Goal: Check status: Check status

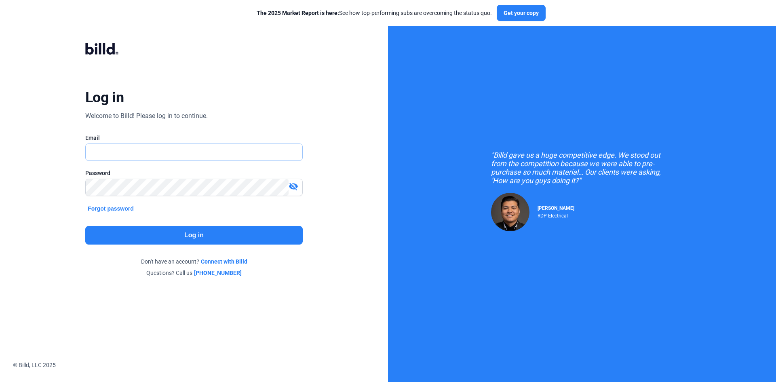
type input "[EMAIL_ADDRESS][DOMAIN_NAME]"
click at [221, 232] on button "Log in" at bounding box center [193, 235] width 217 height 19
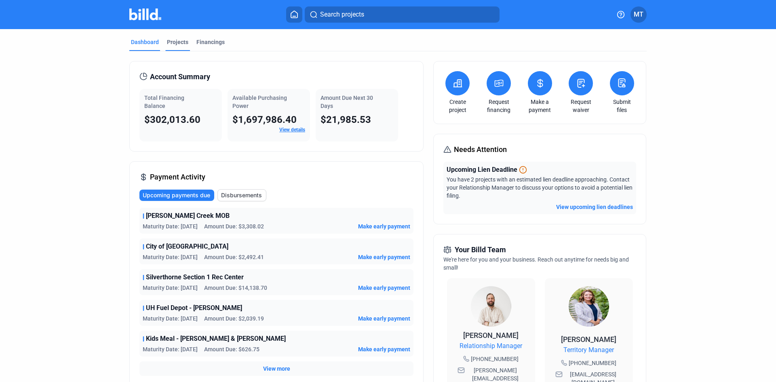
click at [175, 45] on div "Projects" at bounding box center [177, 42] width 21 height 8
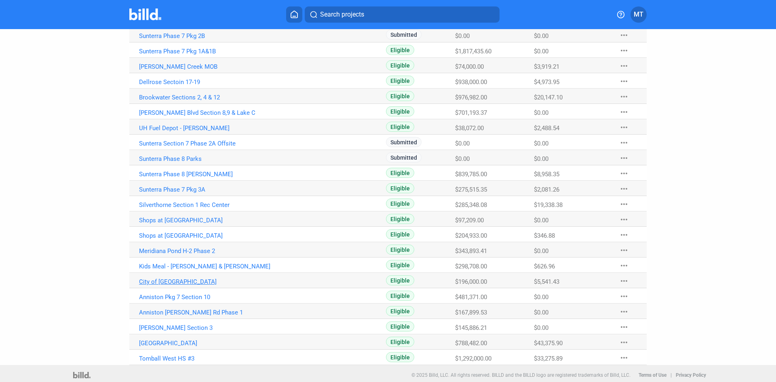
scroll to position [296, 0]
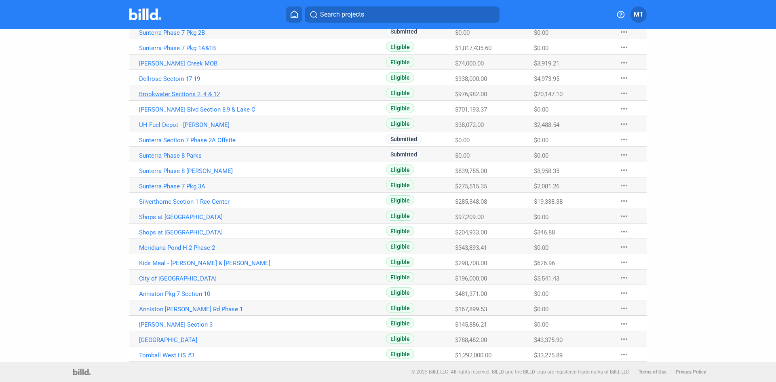
click at [193, 97] on link "Brookwater Sections 2, 4 & 12" at bounding box center [228, 94] width 179 height 7
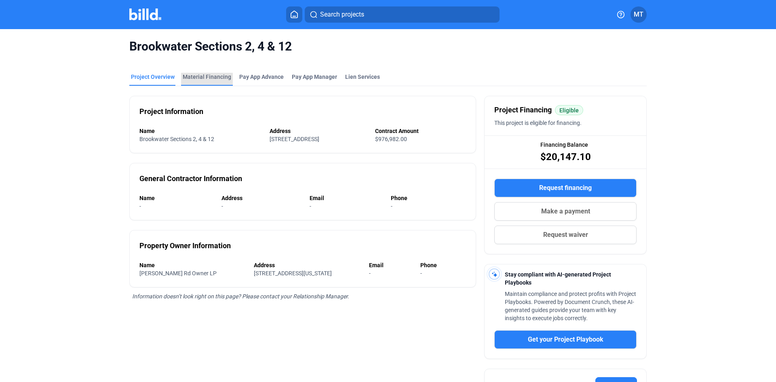
click at [221, 77] on div "Material Financing" at bounding box center [207, 77] width 48 height 8
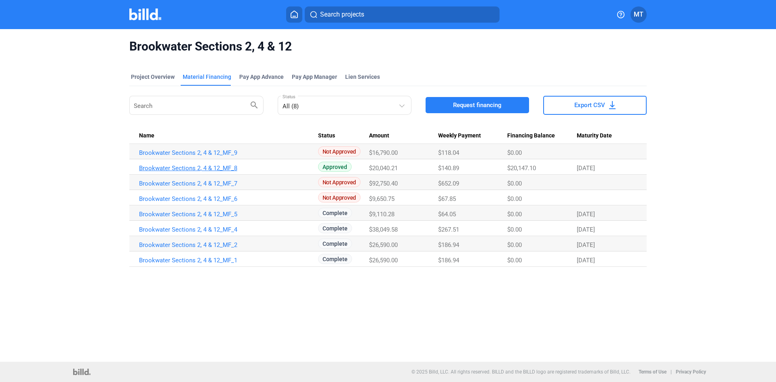
click at [180, 167] on link "Brookwater Sections 2, 4 & 12_MF_8" at bounding box center [228, 167] width 179 height 7
click at [201, 243] on link "Brookwater Sections 2, 4 & 12_MF_2" at bounding box center [228, 244] width 179 height 7
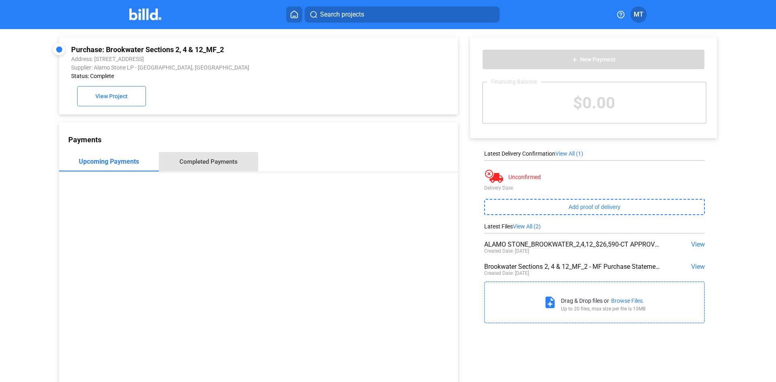
click at [205, 169] on div "Completed Payments" at bounding box center [209, 161] width 100 height 19
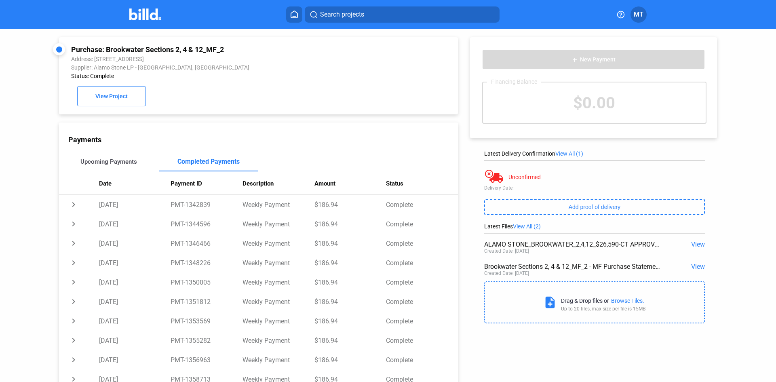
click at [126, 165] on div "Upcoming Payments" at bounding box center [108, 161] width 57 height 7
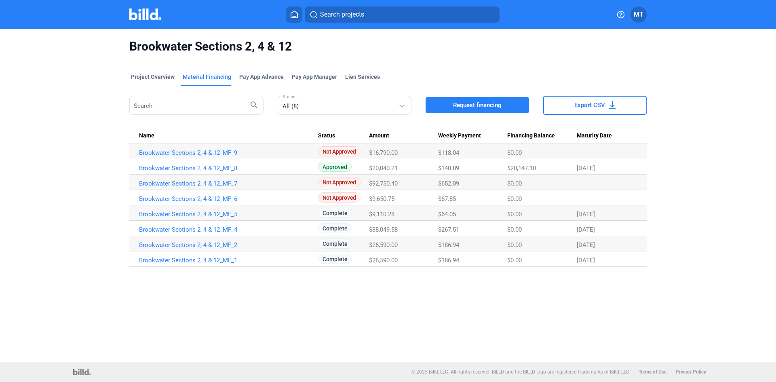
drag, startPoint x: 141, startPoint y: 19, endPoint x: 143, endPoint y: 23, distance: 5.0
click at [141, 19] on img at bounding box center [145, 14] width 32 height 12
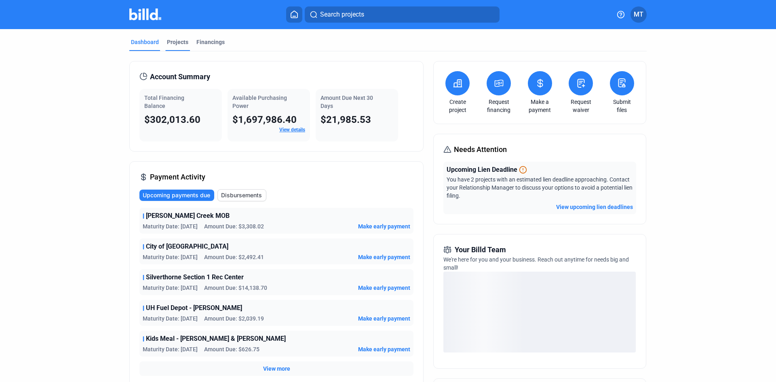
click at [181, 40] on div "Projects" at bounding box center [177, 42] width 21 height 8
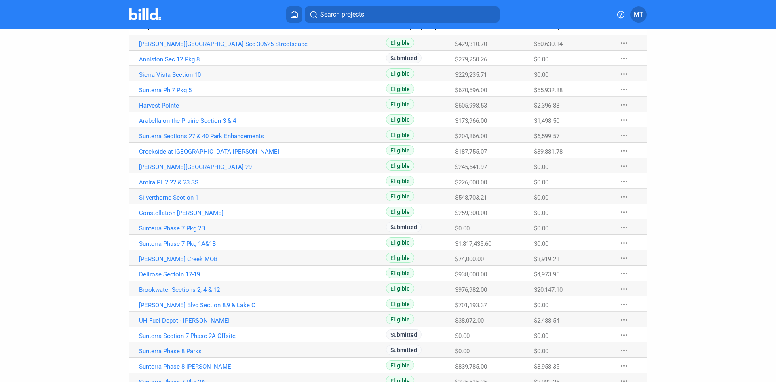
scroll to position [121, 0]
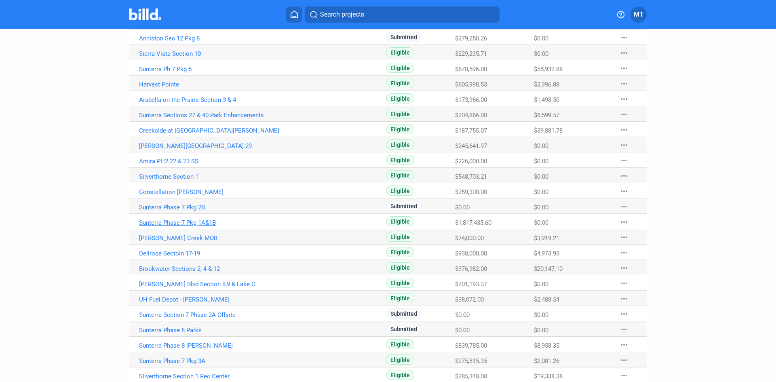
click at [206, 224] on link "Sunterra Phase 7 Pkg 1A&1B" at bounding box center [228, 222] width 179 height 7
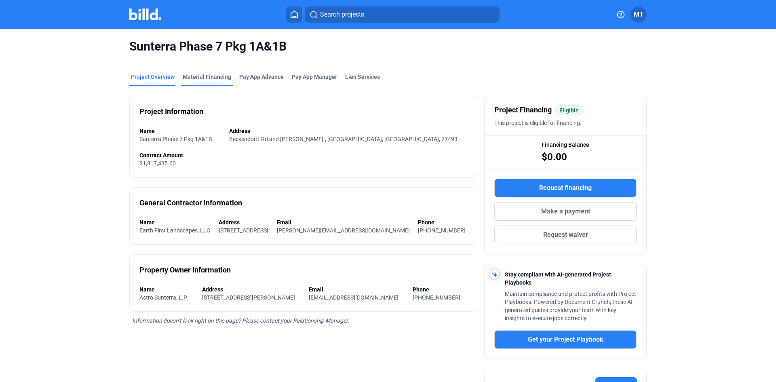
click at [200, 78] on div "Material Financing" at bounding box center [207, 77] width 48 height 8
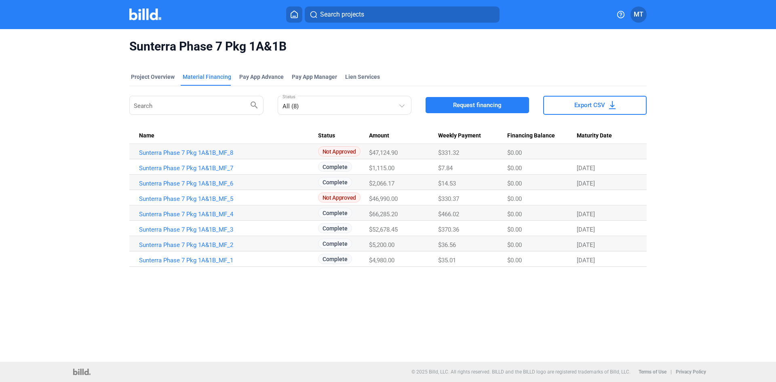
click at [144, 13] on img at bounding box center [145, 14] width 32 height 12
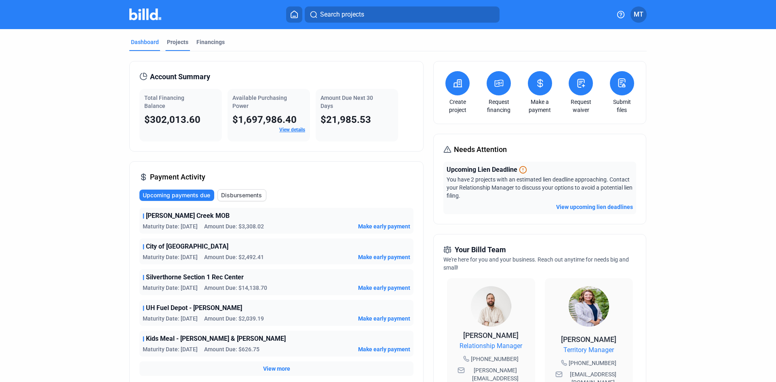
click at [179, 42] on div "Projects" at bounding box center [177, 42] width 21 height 8
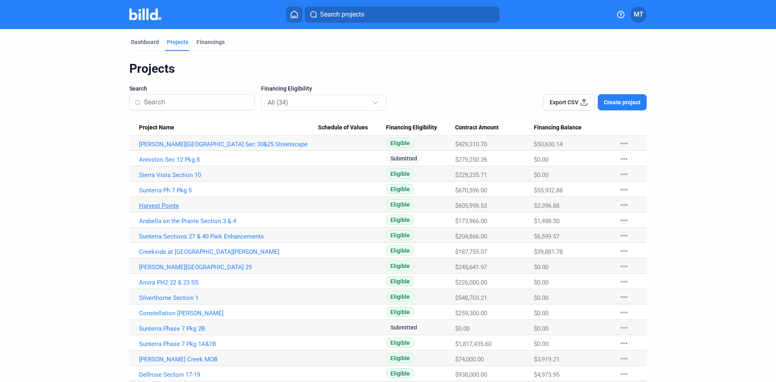
click at [151, 207] on link "Harvest Pointe" at bounding box center [228, 205] width 179 height 7
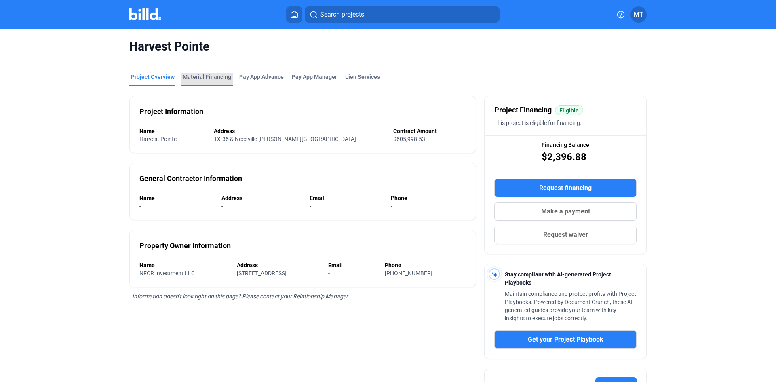
click at [208, 75] on div "Material Financing" at bounding box center [207, 77] width 48 height 8
